Goal: Navigation & Orientation: Go to known website

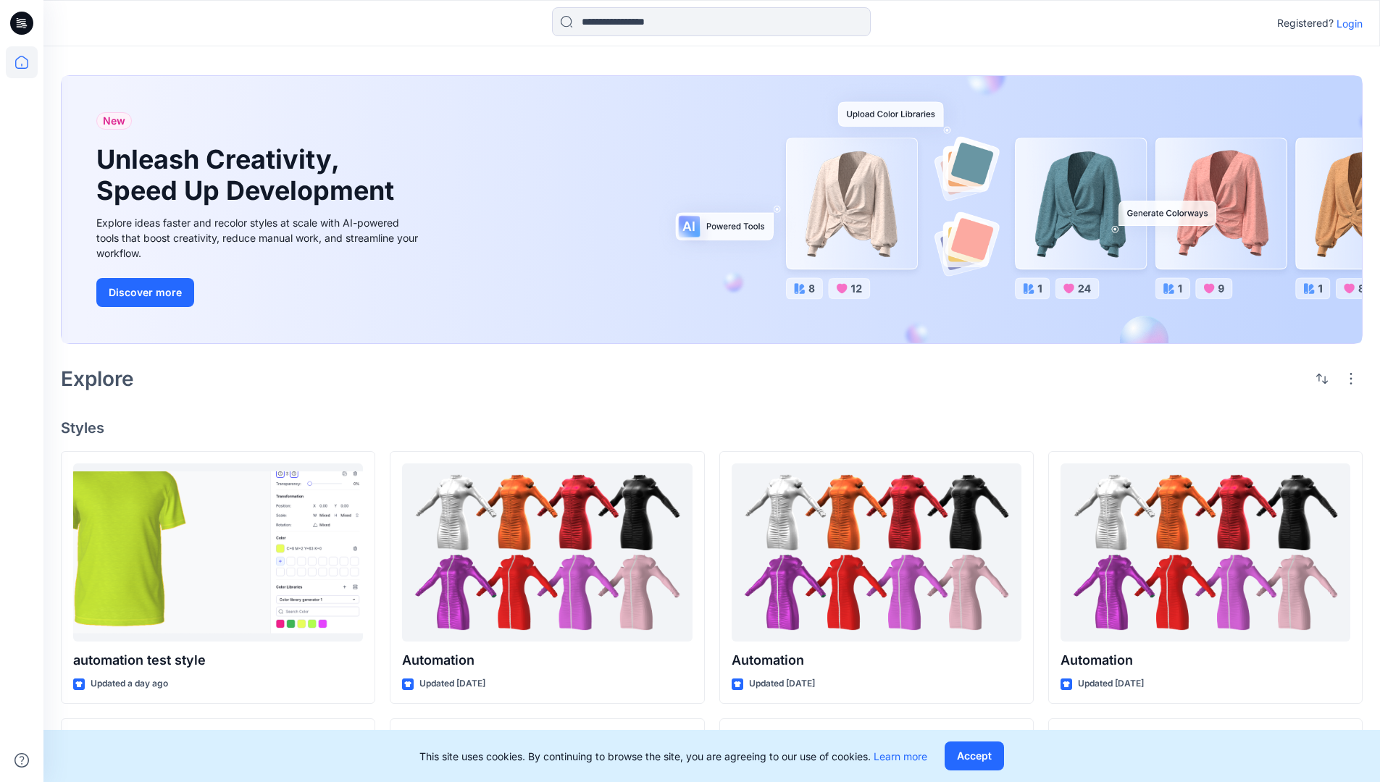
click at [1346, 23] on p "Login" at bounding box center [1350, 23] width 26 height 15
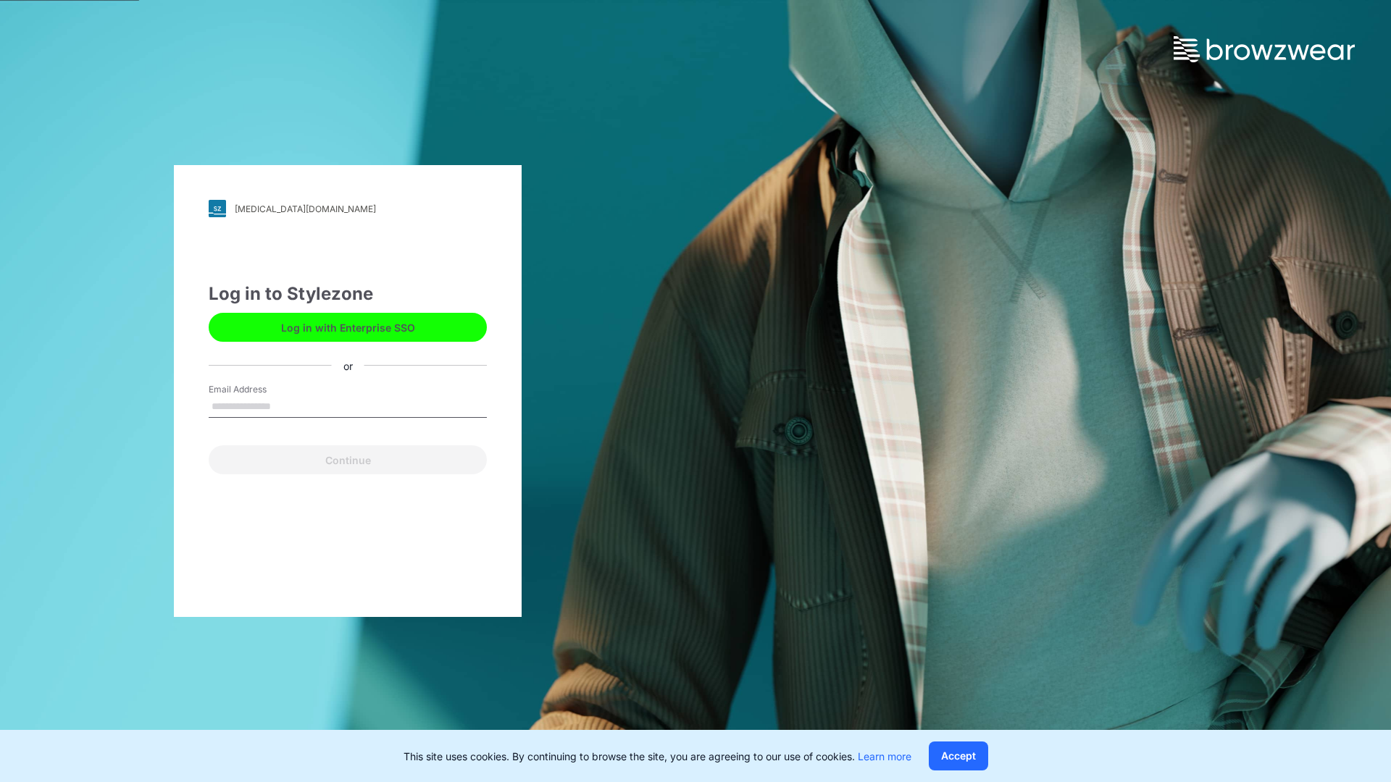
click at [286, 406] on input "Email Address" at bounding box center [348, 407] width 278 height 22
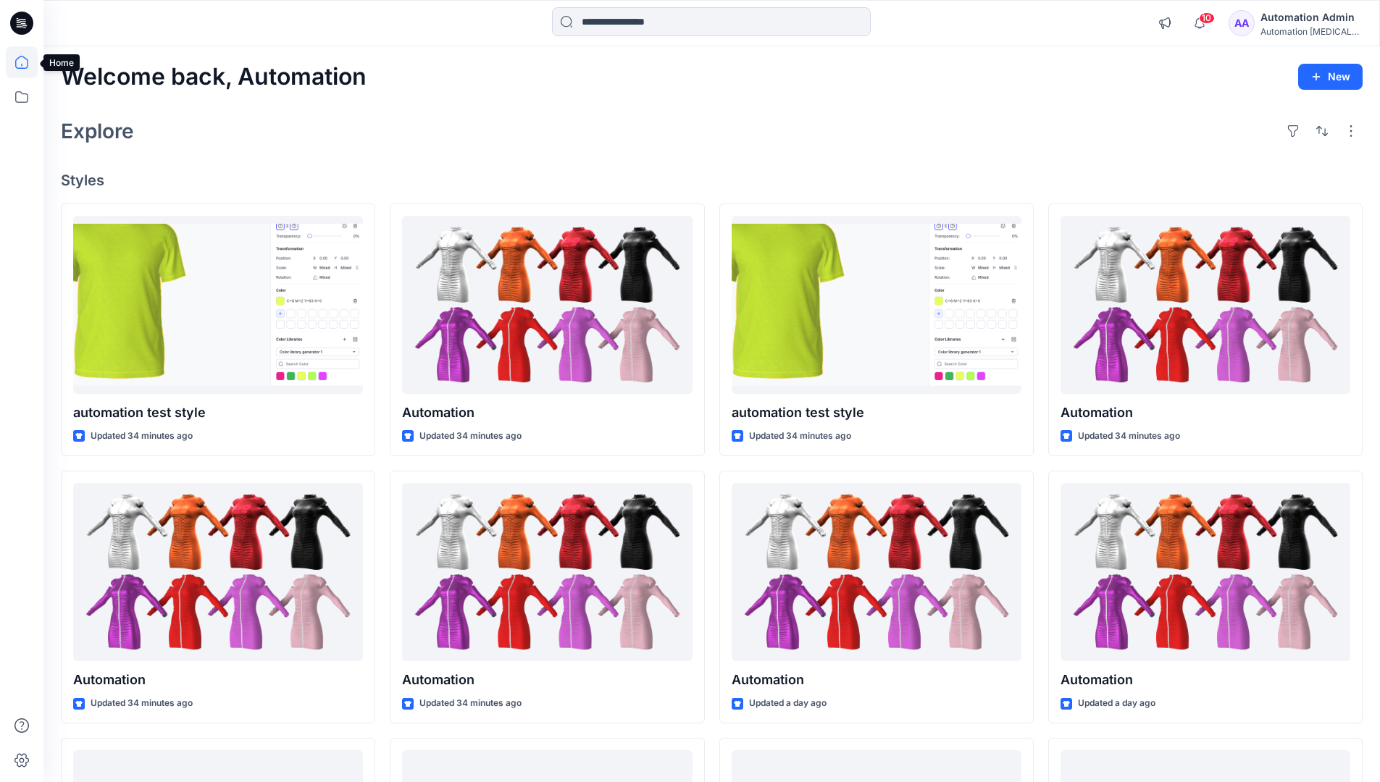
click at [28, 62] on icon at bounding box center [21, 62] width 13 height 13
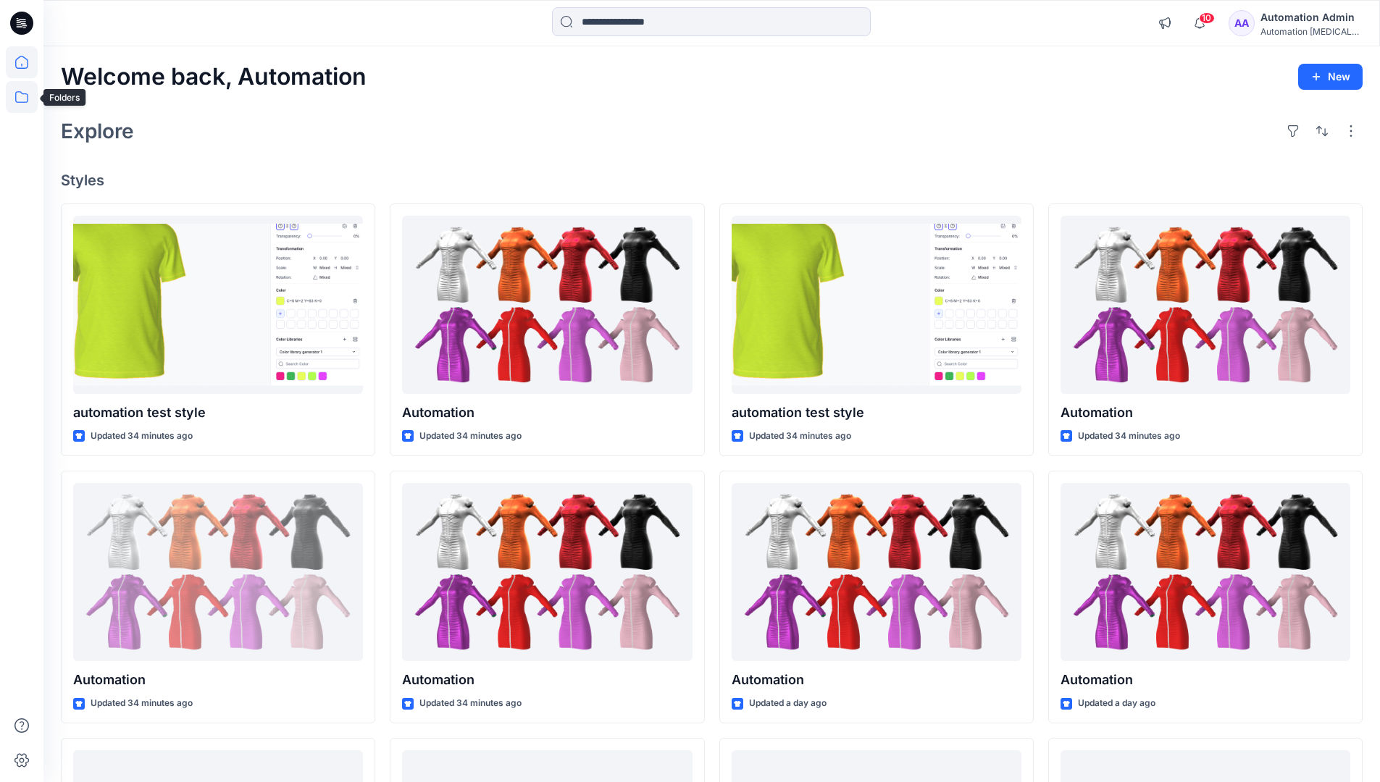
click at [19, 93] on icon at bounding box center [22, 97] width 32 height 32
